Goal: Navigation & Orientation: Go to known website

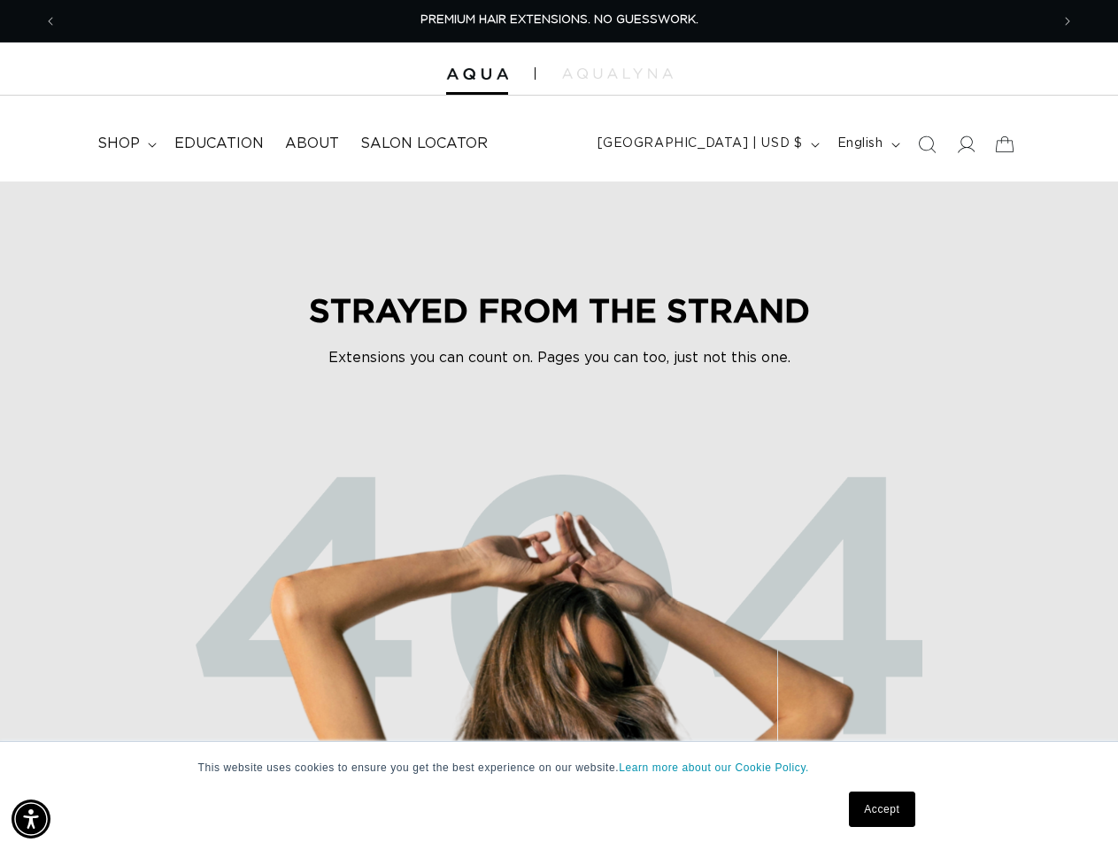
scroll to position [0, 992]
click at [559, 425] on img at bounding box center [559, 685] width 1062 height 545
click at [31, 819] on img "Accessibility Menu" at bounding box center [31, 818] width 39 height 39
